Goal: Information Seeking & Learning: Learn about a topic

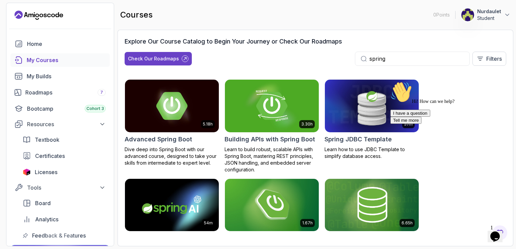
scroll to position [140, 0]
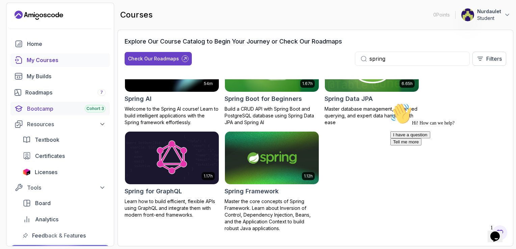
click at [60, 107] on div "Bootcamp Cohort 3" at bounding box center [66, 109] width 79 height 8
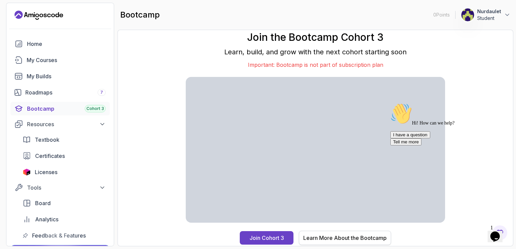
click at [314, 236] on div "Learn More About the Bootcamp" at bounding box center [344, 238] width 83 height 8
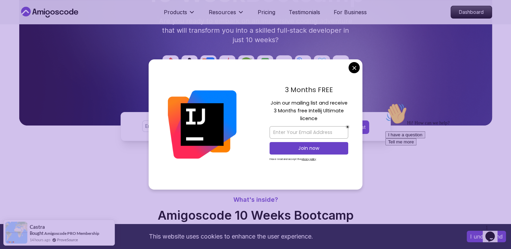
scroll to position [104, 0]
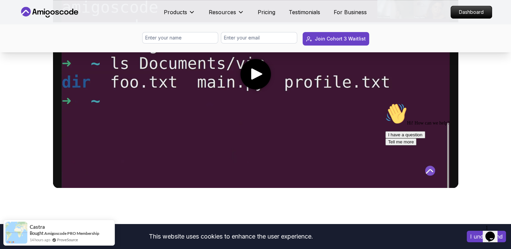
scroll to position [403, 0]
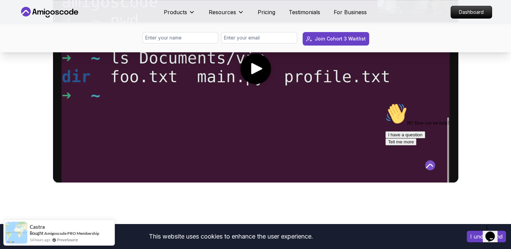
click at [335, 102] on video at bounding box center [255, 69] width 405 height 228
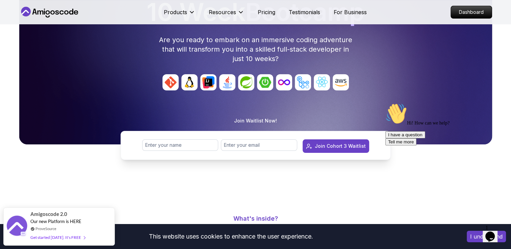
scroll to position [0, 0]
